Goal: Use online tool/utility: Utilize a website feature to perform a specific function

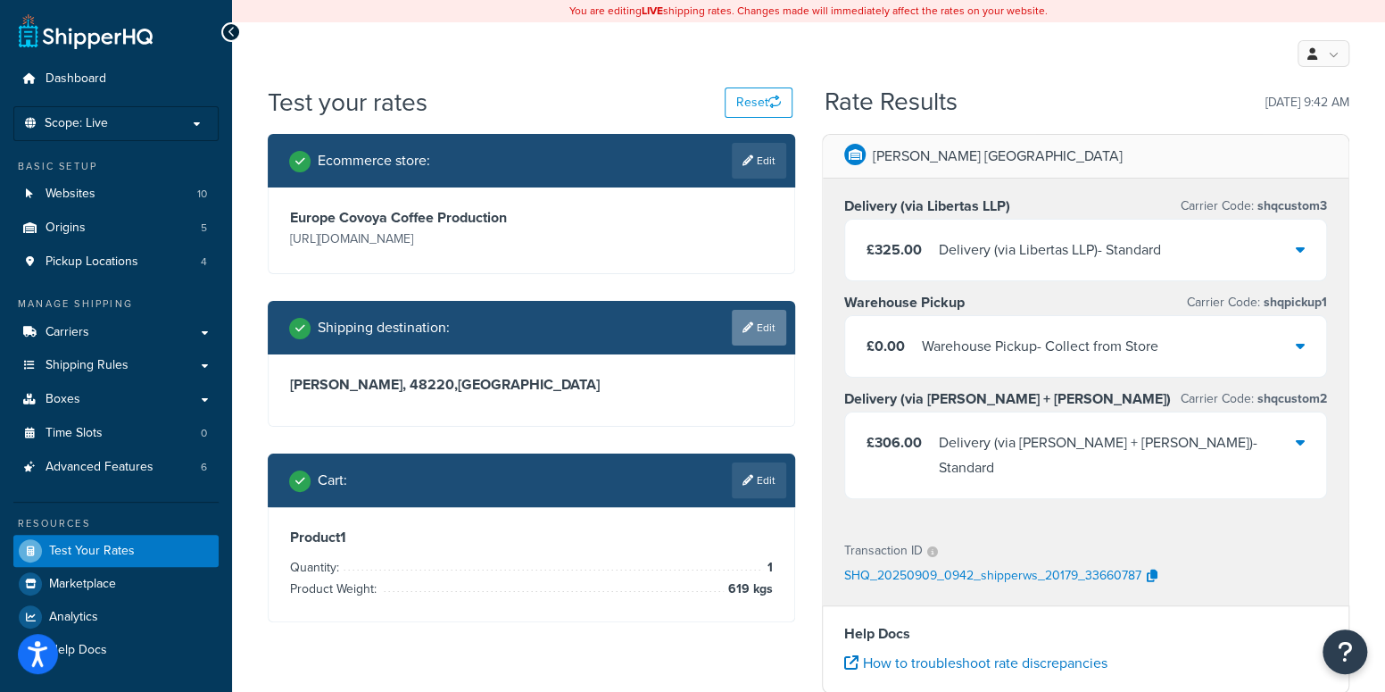
click at [767, 343] on link "Edit" at bounding box center [759, 328] width 54 height 36
select select "ES"
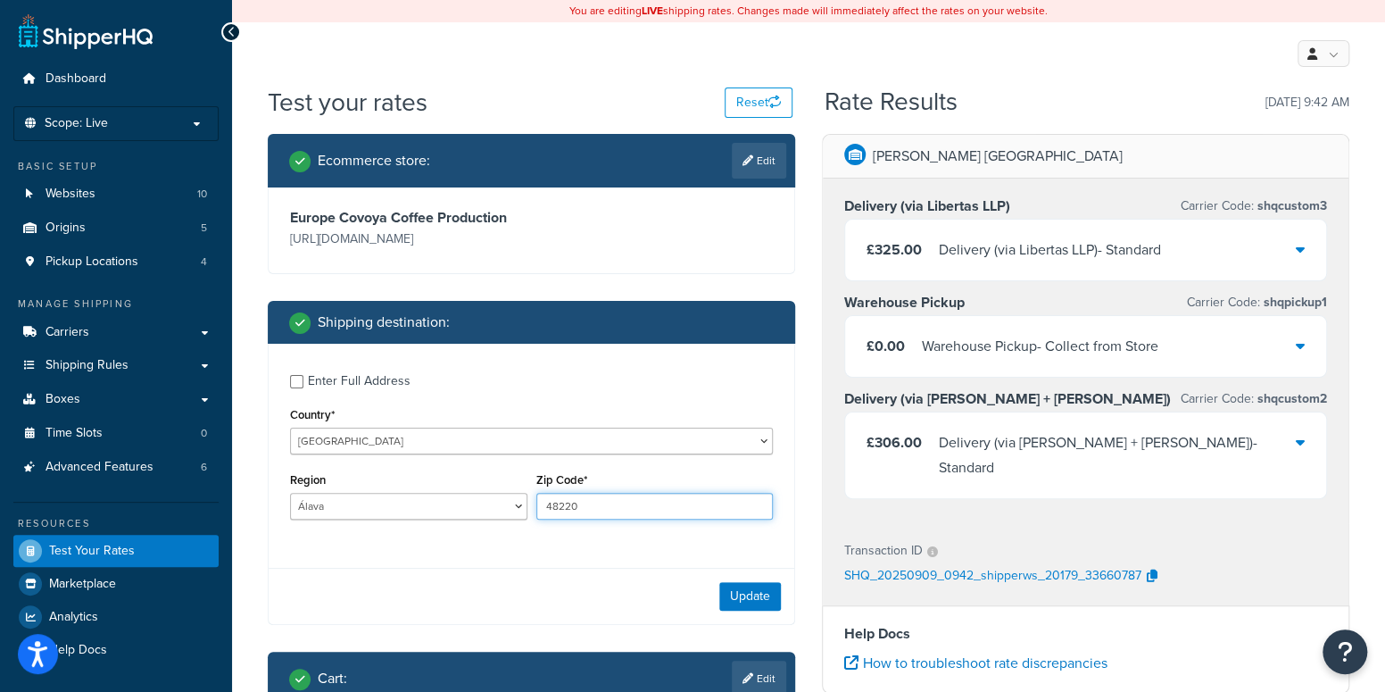
drag, startPoint x: 623, startPoint y: 503, endPoint x: 491, endPoint y: 505, distance: 132.1
click at [491, 505] on div "Region [GEOGRAPHIC_DATA] [GEOGRAPHIC_DATA] [GEOGRAPHIC_DATA] [GEOGRAPHIC_DATA] …" at bounding box center [532, 500] width 492 height 65
paste input "05-420"
click at [562, 509] on input "05-420" at bounding box center [654, 506] width 237 height 27
type input "05420"
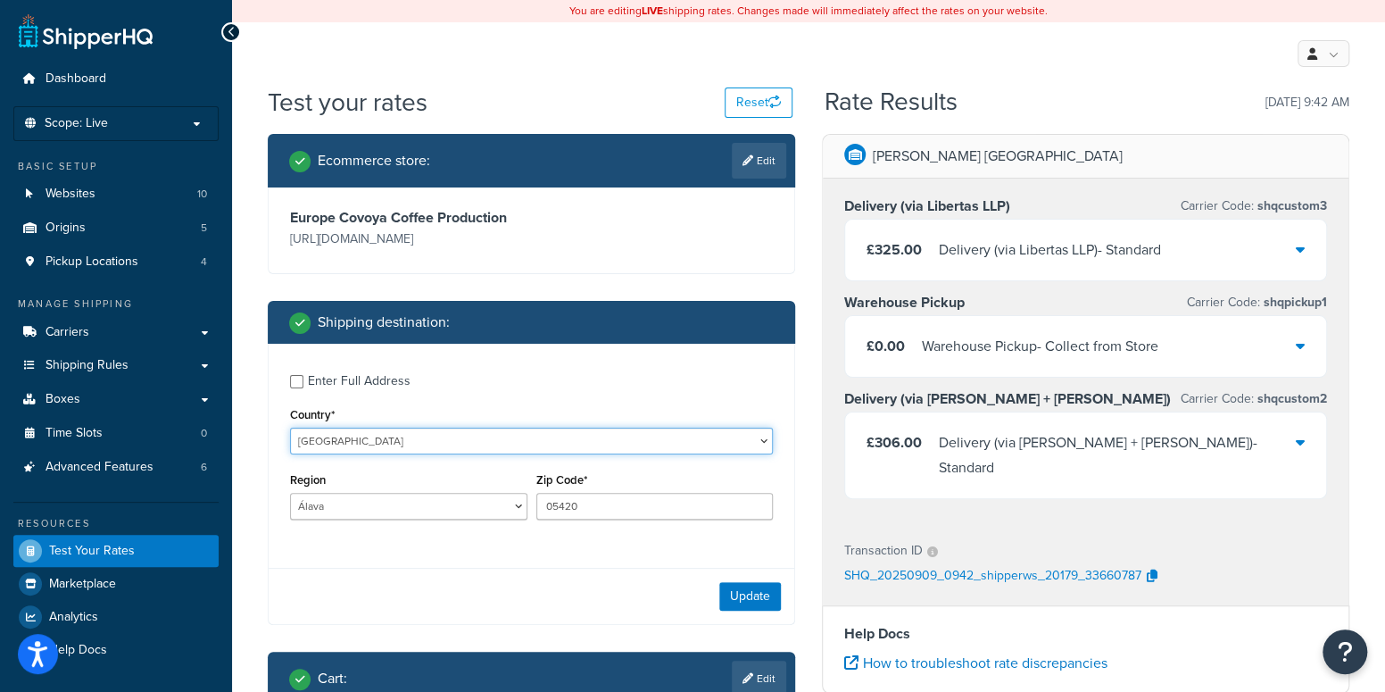
click at [357, 449] on select "[GEOGRAPHIC_DATA] [GEOGRAPHIC_DATA] [GEOGRAPHIC_DATA] [PERSON_NAME][GEOGRAPHIC_…" at bounding box center [531, 441] width 483 height 27
select select "PL"
click at [290, 428] on select "[GEOGRAPHIC_DATA] [GEOGRAPHIC_DATA] [GEOGRAPHIC_DATA] [PERSON_NAME][GEOGRAPHIC_…" at bounding box center [531, 441] width 483 height 27
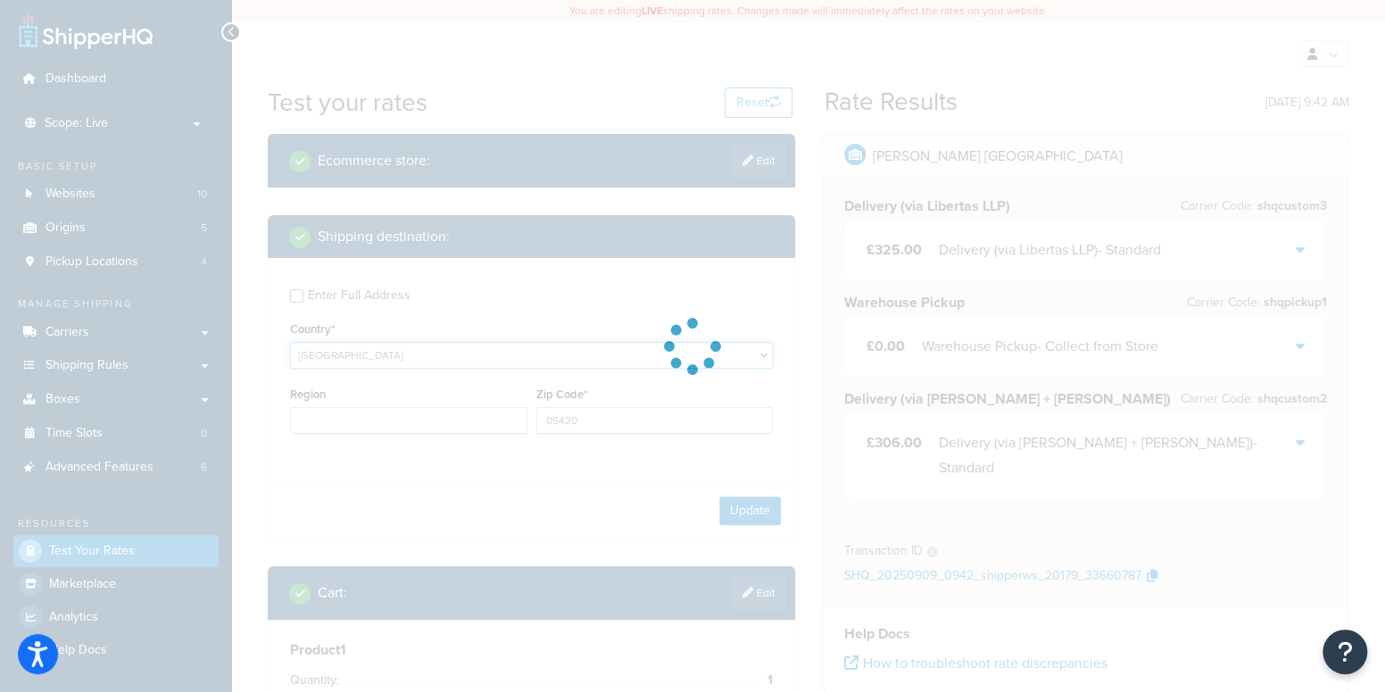
type input "VI"
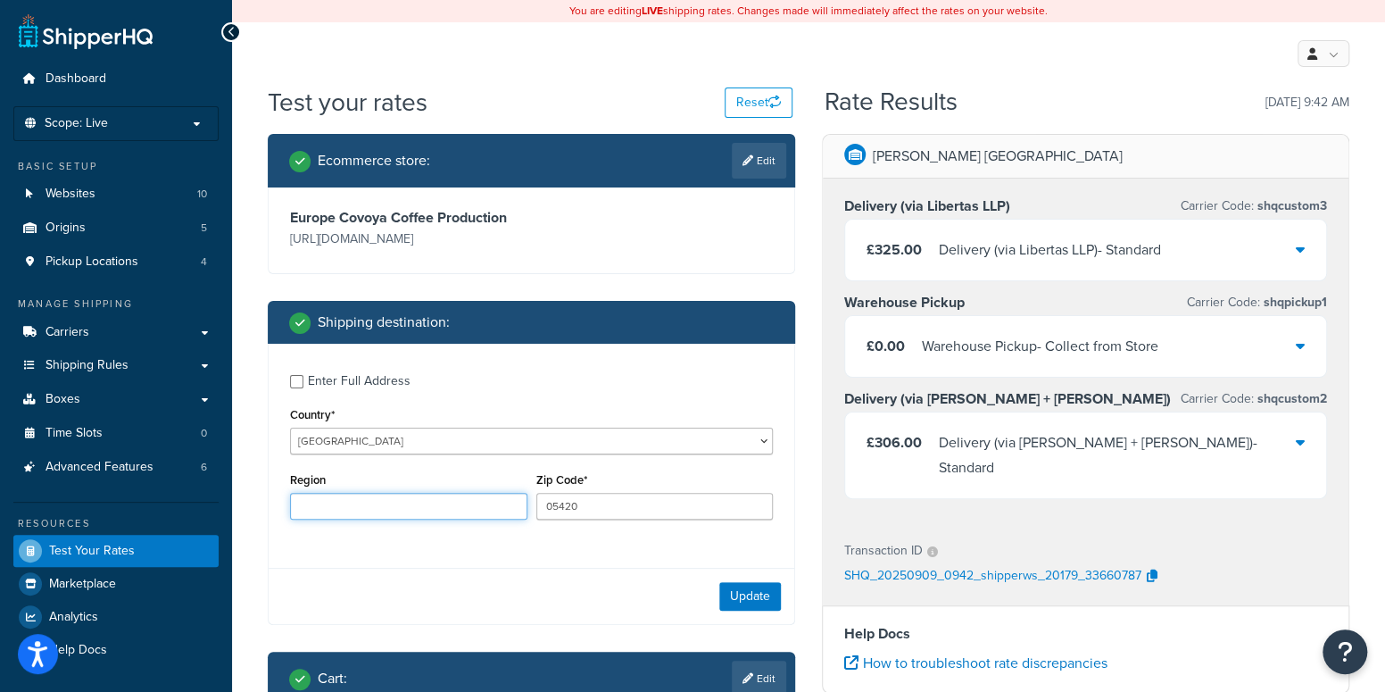
click at [387, 505] on input "Region" at bounding box center [408, 506] width 237 height 27
click at [687, 551] on div "Enter Full Address Country* [GEOGRAPHIC_DATA] [GEOGRAPHIC_DATA] [GEOGRAPHIC_DAT…" at bounding box center [532, 449] width 526 height 211
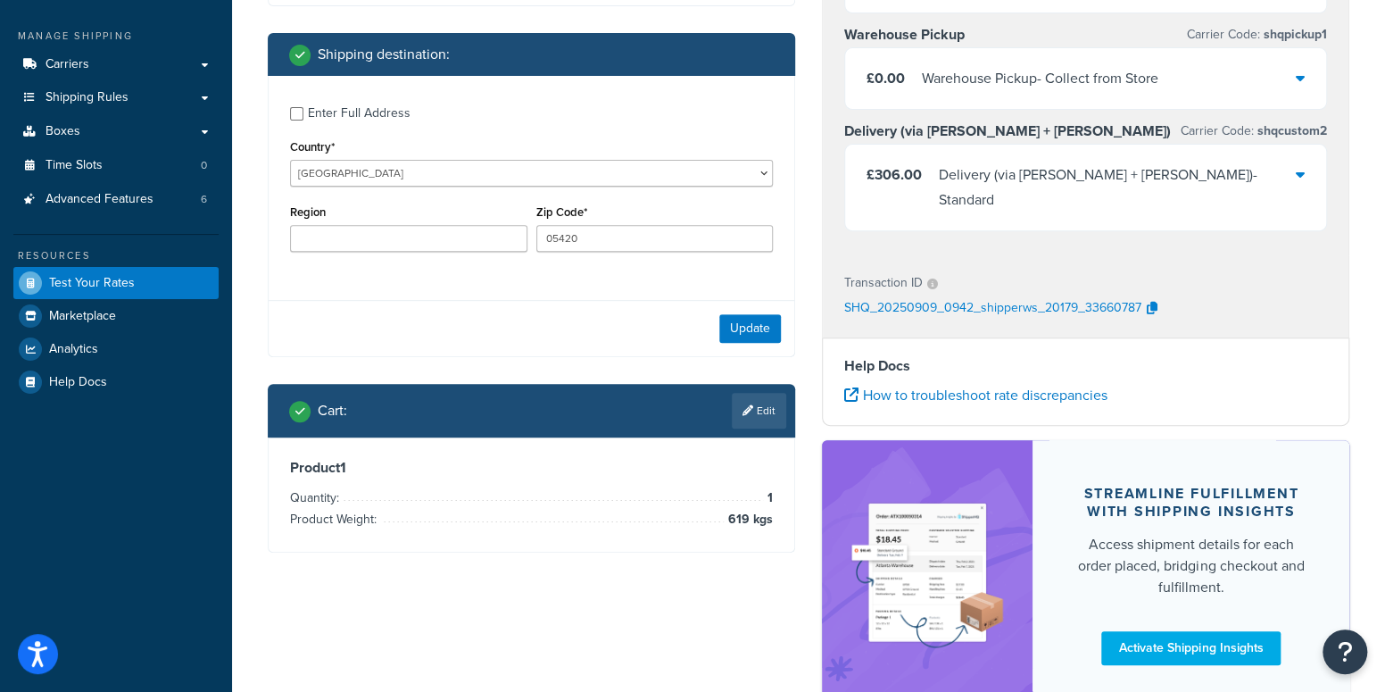
click at [741, 311] on div "Update" at bounding box center [532, 328] width 526 height 56
click at [756, 337] on button "Update" at bounding box center [750, 328] width 62 height 29
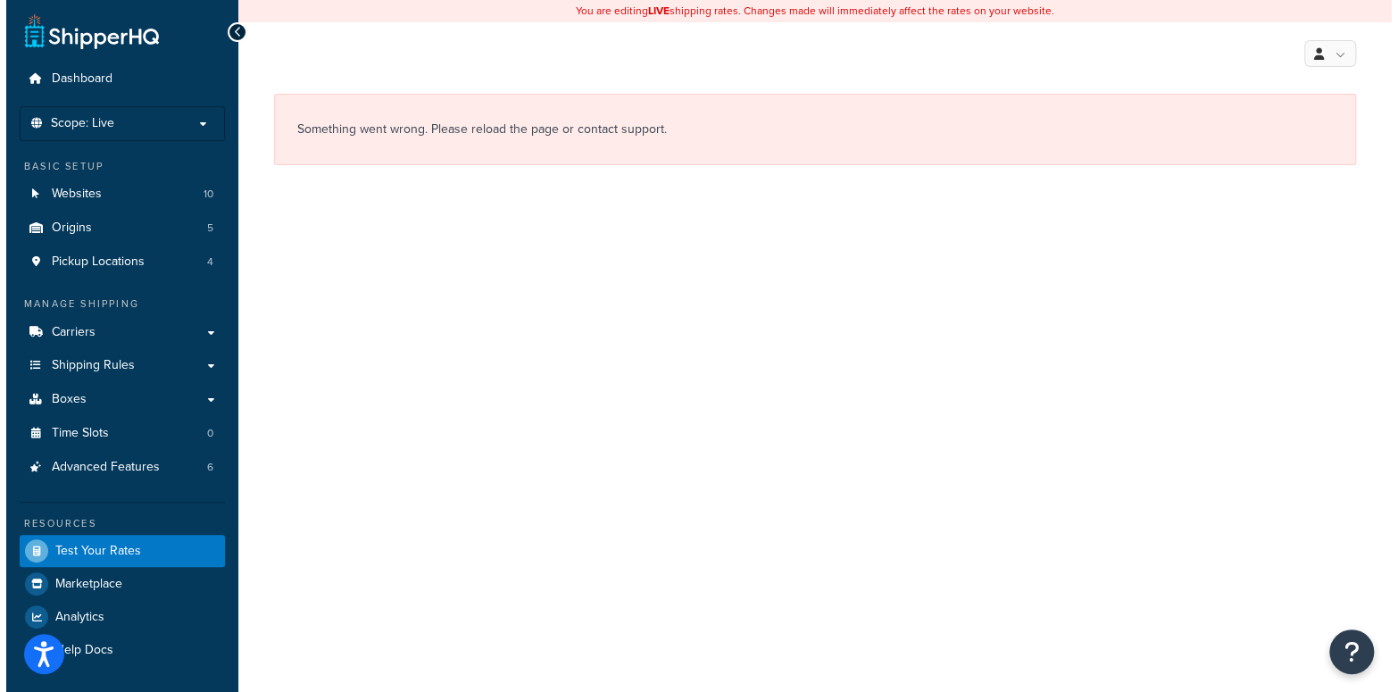
scroll to position [0, 0]
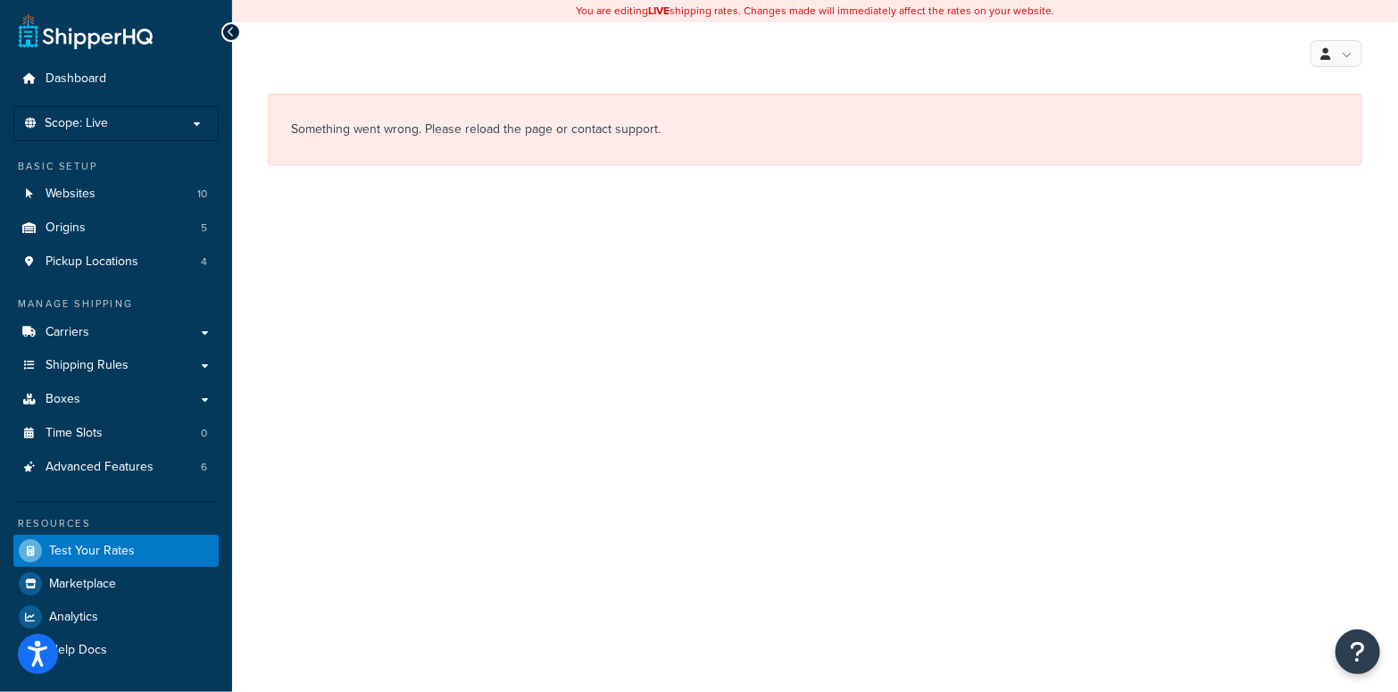
click at [237, 35] on div at bounding box center [231, 32] width 20 height 20
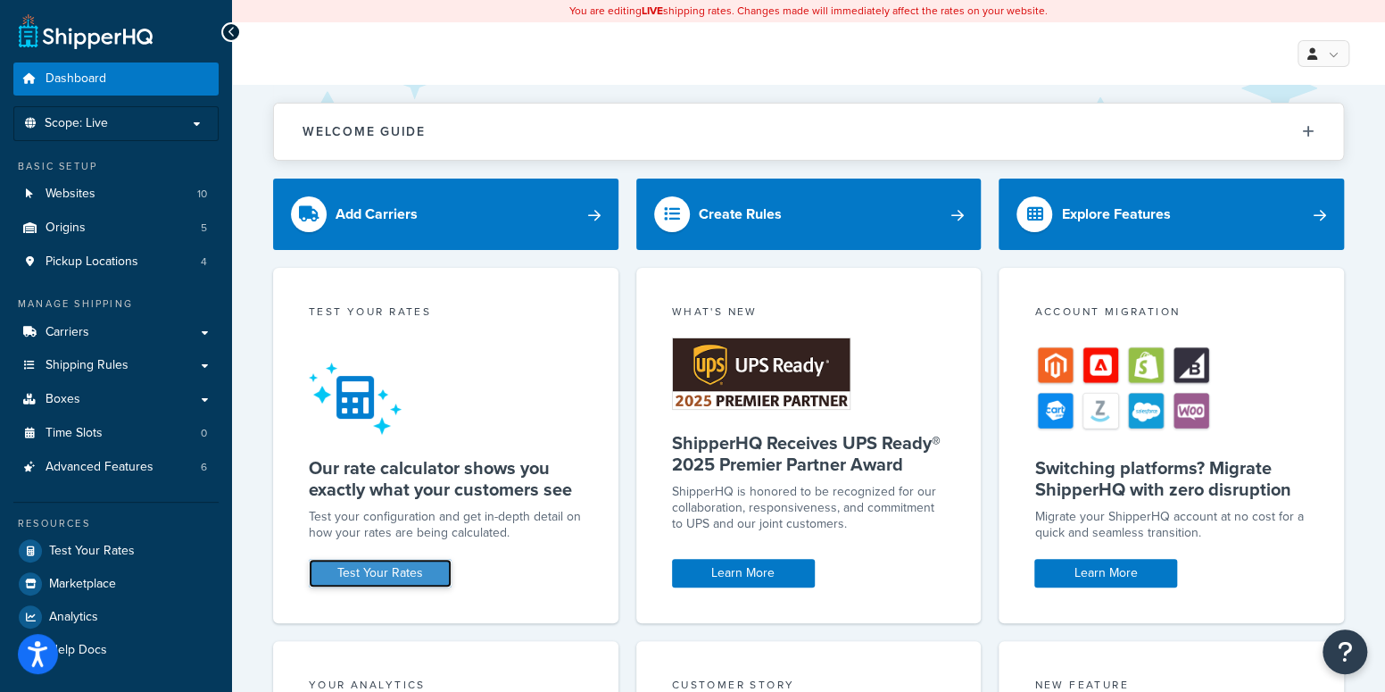
click at [372, 569] on link "Test Your Rates" at bounding box center [380, 573] width 143 height 29
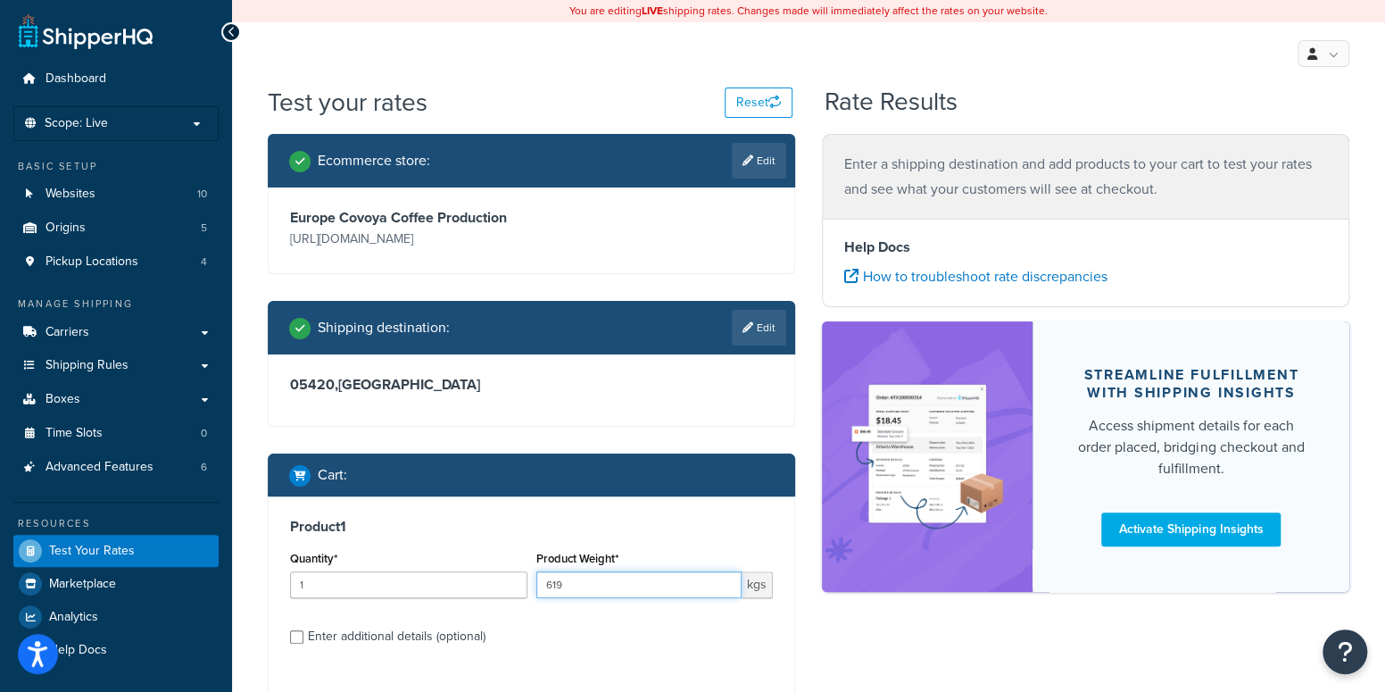
drag, startPoint x: 591, startPoint y: 594, endPoint x: 468, endPoint y: 589, distance: 123.3
click at [468, 589] on div "Quantity* 1 Product Weight* 619 kgs" at bounding box center [532, 578] width 492 height 65
type input "500"
click at [735, 652] on div "Product 1 Quantity* 1 Product Weight* 500 kgs Enter additional details (optiona…" at bounding box center [532, 587] width 526 height 183
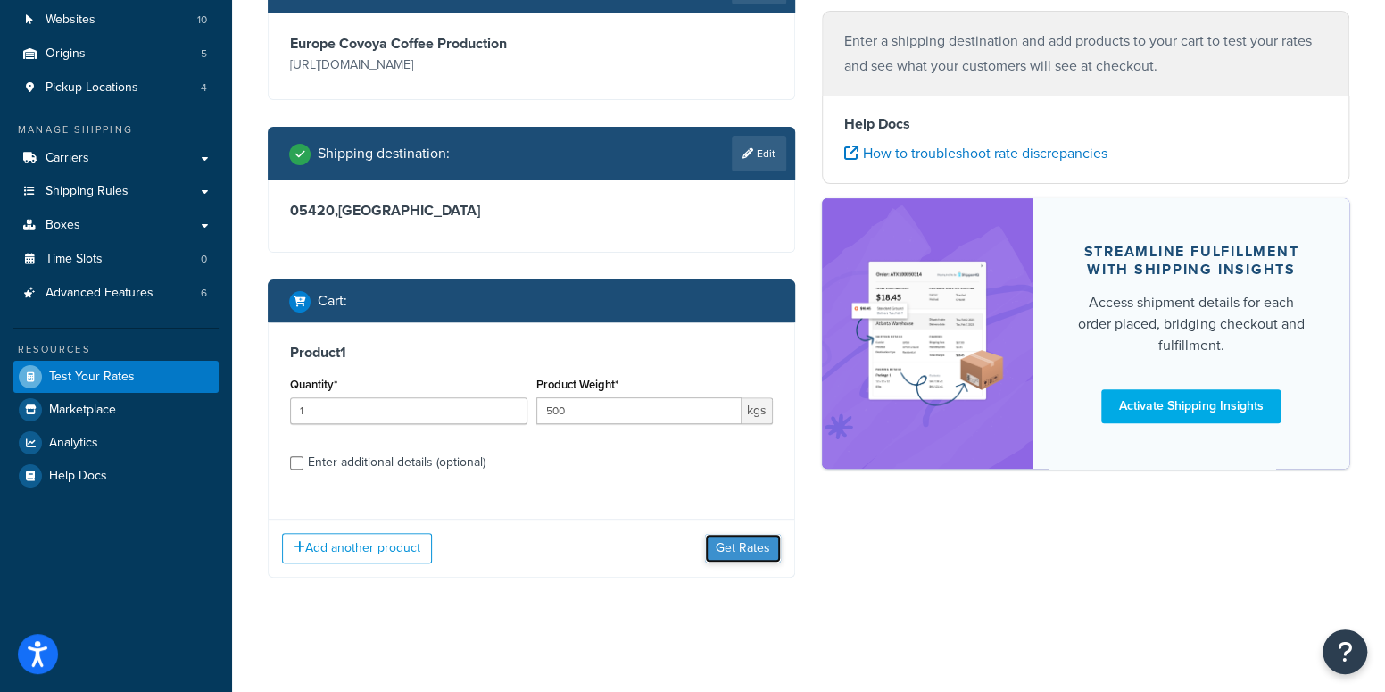
click at [732, 550] on button "Get Rates" at bounding box center [743, 548] width 76 height 29
